Goal: Task Accomplishment & Management: Use online tool/utility

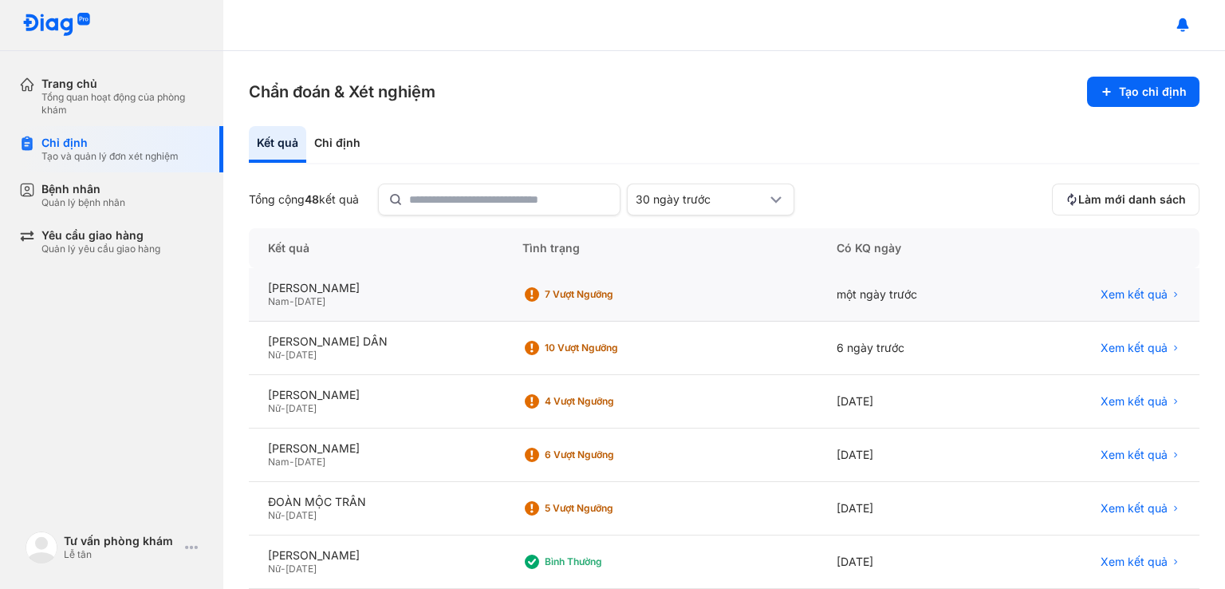
click at [407, 297] on div "Nam - [DATE]" at bounding box center [376, 301] width 216 height 13
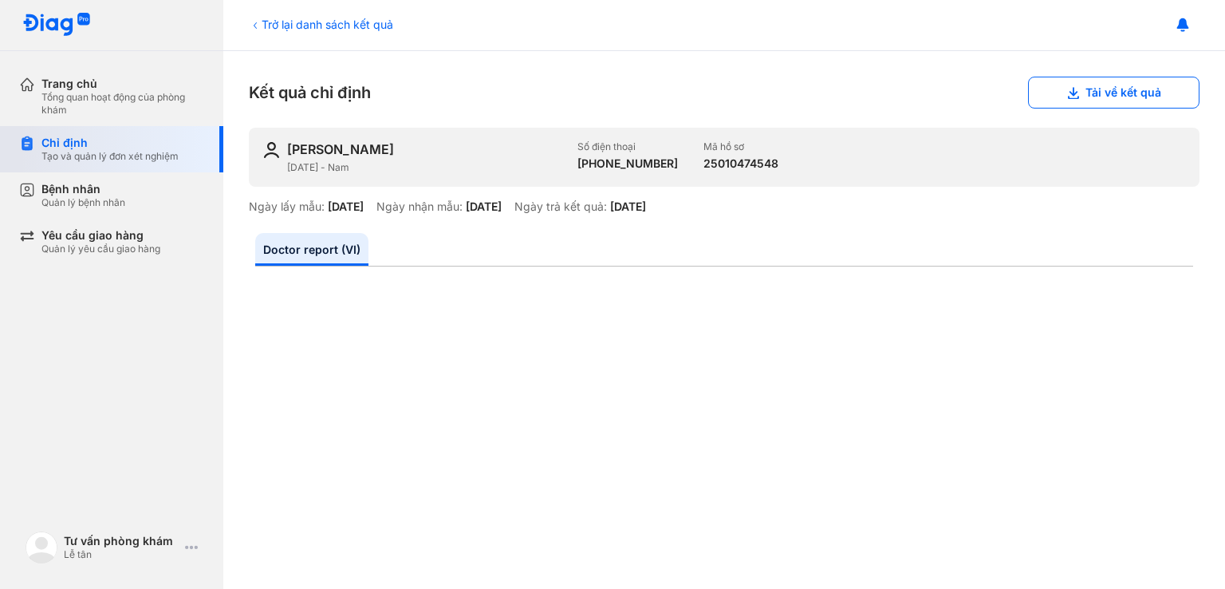
click at [87, 157] on div "Tạo và quản lý đơn xét nghiệm" at bounding box center [109, 156] width 137 height 13
